Goal: Information Seeking & Learning: Learn about a topic

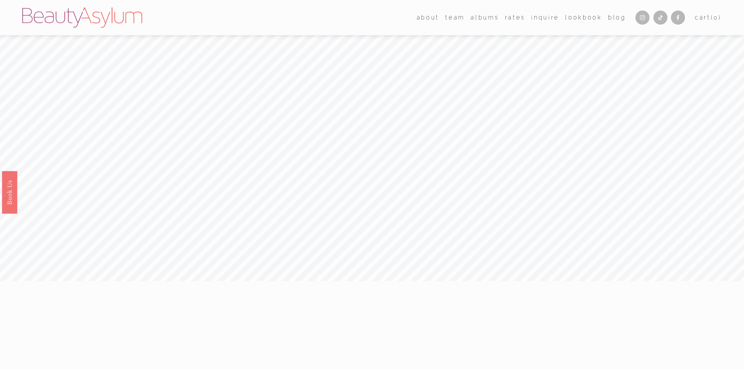
click at [479, 19] on link "albums" at bounding box center [484, 17] width 28 height 11
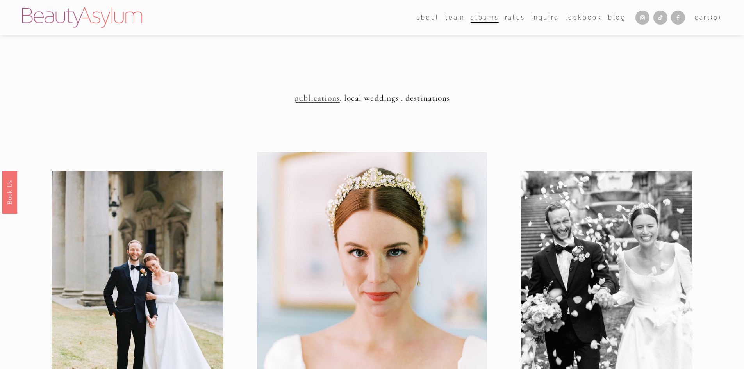
click at [360, 100] on h4 "publications . local weddings . destinations" at bounding box center [371, 98] width 699 height 10
click at [513, 19] on link "Rates" at bounding box center [515, 17] width 20 height 11
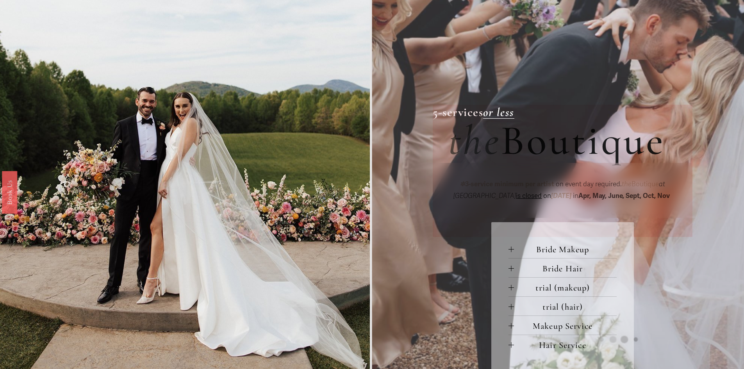
scroll to position [312, 0]
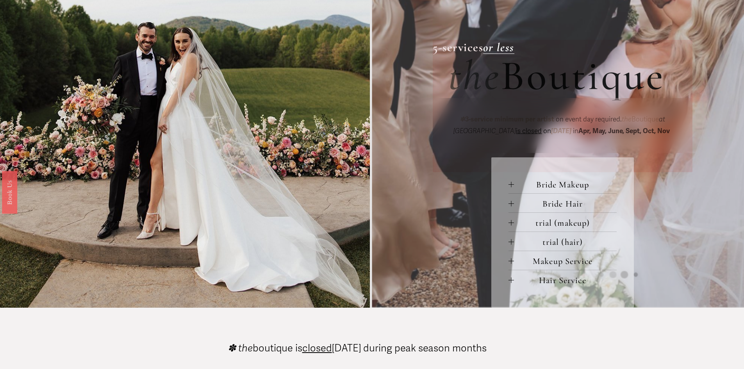
click at [508, 182] on button "Bride Makeup" at bounding box center [562, 183] width 108 height 19
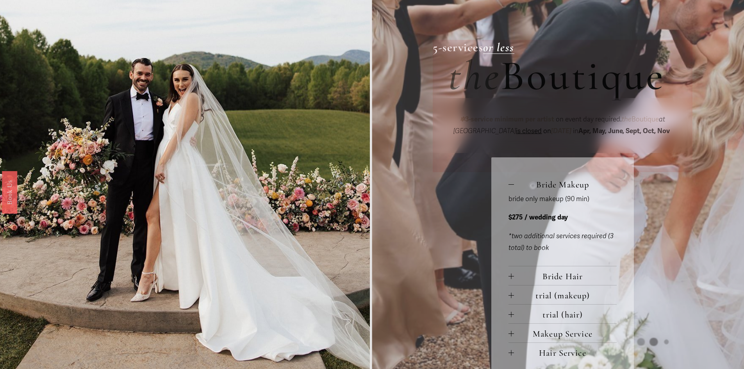
scroll to position [351, 0]
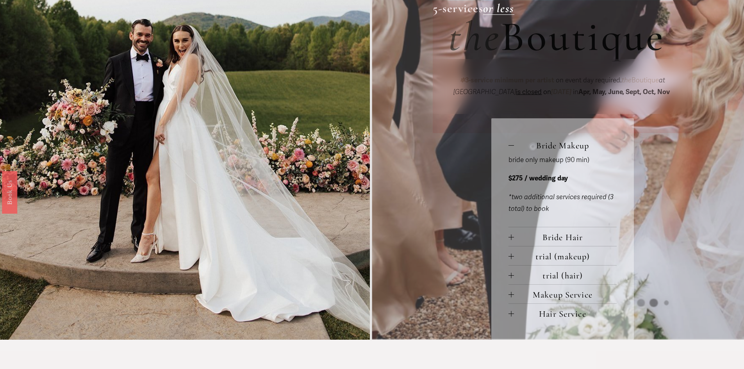
click at [517, 259] on span "trial (makeup)" at bounding box center [565, 256] width 103 height 11
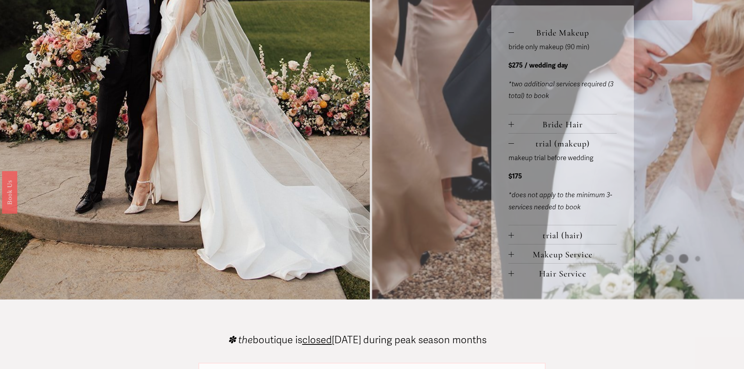
scroll to position [507, 0]
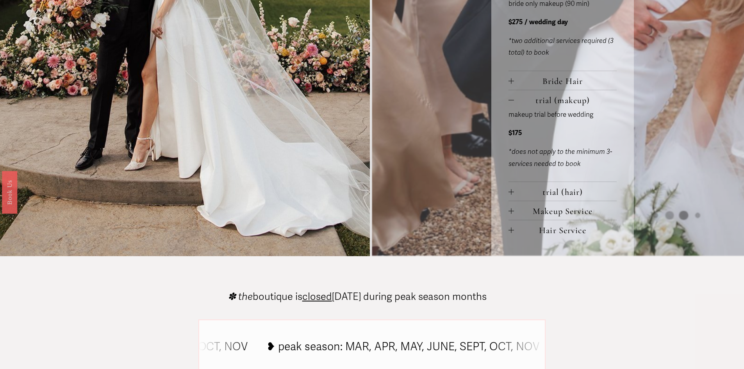
click at [511, 188] on button "trial (hair)" at bounding box center [562, 191] width 108 height 19
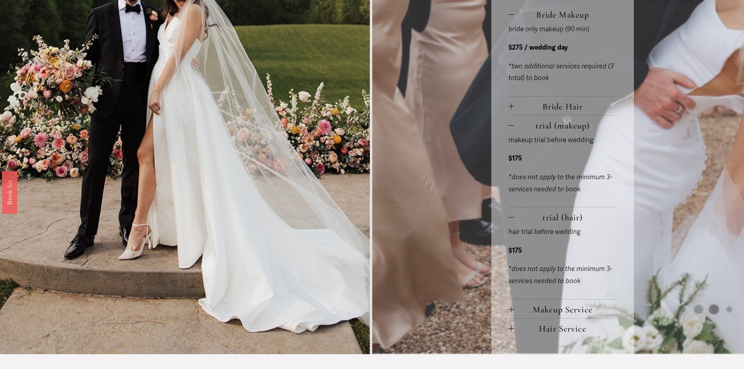
scroll to position [468, 0]
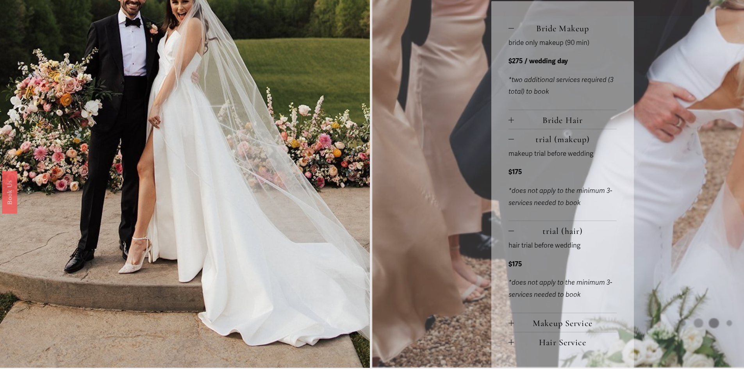
click at [519, 116] on button "Bride Hair" at bounding box center [562, 119] width 108 height 19
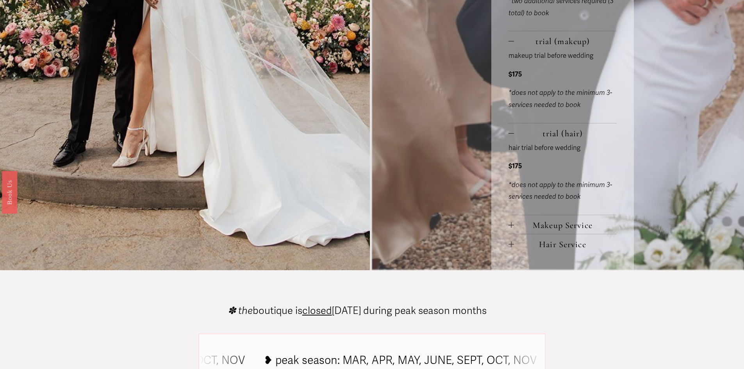
scroll to position [664, 0]
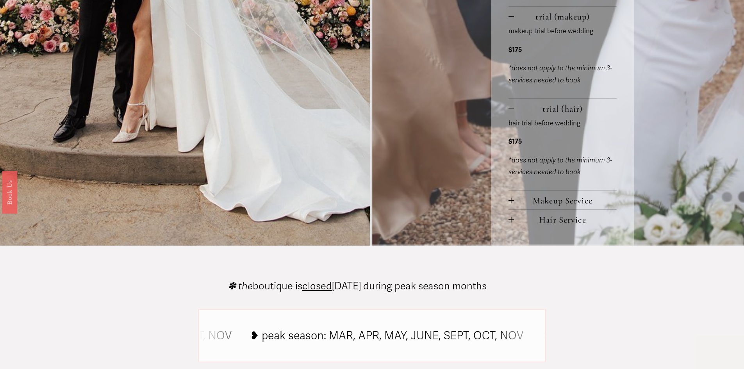
click at [539, 205] on span "Makeup Service" at bounding box center [565, 200] width 103 height 11
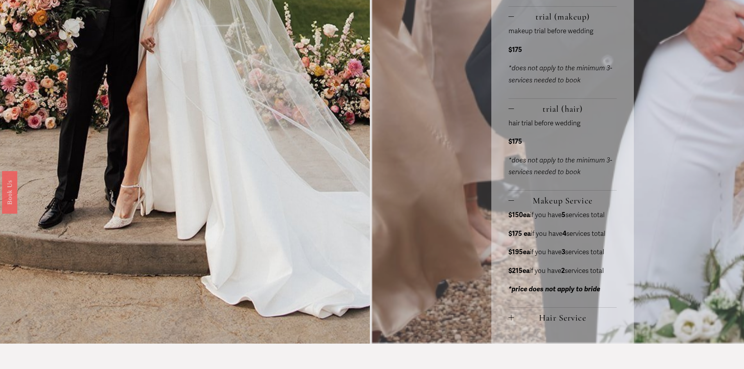
click at [546, 312] on button "Hair Service" at bounding box center [562, 317] width 108 height 19
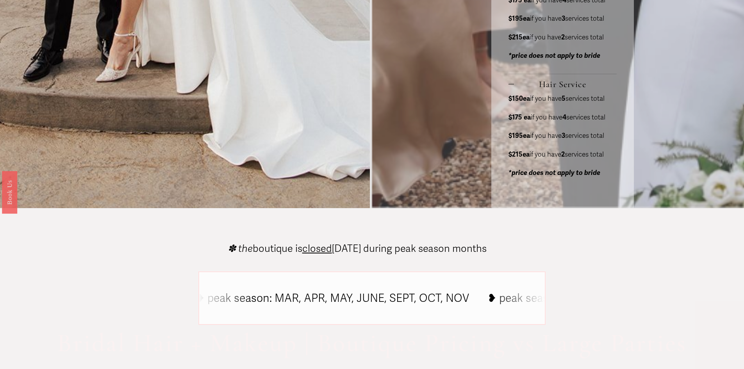
scroll to position [742, 0]
